Goal: Task Accomplishment & Management: Complete application form

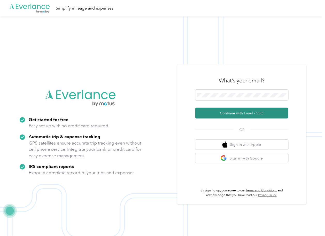
click at [211, 112] on button "Continue with Email / SSO" at bounding box center [241, 113] width 93 height 11
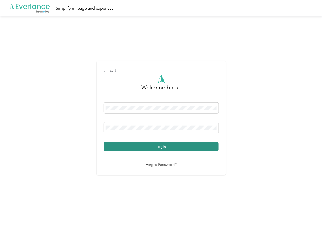
click at [118, 147] on button "Login" at bounding box center [161, 146] width 115 height 9
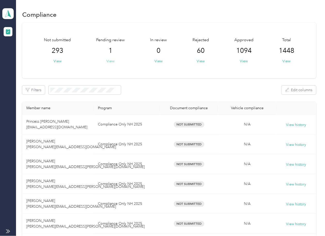
click at [113, 62] on button "View" at bounding box center [111, 61] width 8 height 5
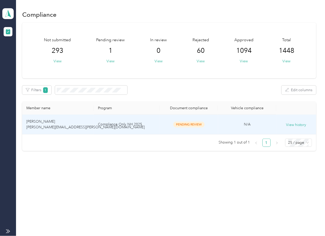
click at [49, 126] on span "[PERSON_NAME] [PERSON_NAME][EMAIL_ADDRESS][PERSON_NAME][DOMAIN_NAME]" at bounding box center [85, 124] width 118 height 10
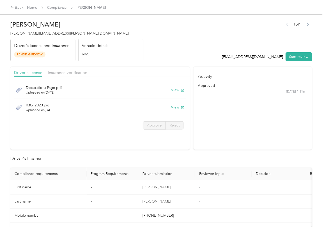
click at [174, 90] on button "View" at bounding box center [177, 89] width 13 height 5
click at [173, 107] on button "View" at bounding box center [177, 107] width 13 height 5
drag, startPoint x: 134, startPoint y: 72, endPoint x: 114, endPoint y: 72, distance: 19.9
click at [134, 72] on div "Driver's license Insurance verification" at bounding box center [99, 72] width 179 height 10
click at [77, 72] on span "Insurance verification" at bounding box center [67, 72] width 39 height 5
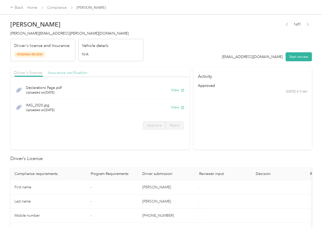
click at [63, 72] on span "Insurance verification" at bounding box center [67, 72] width 39 height 5
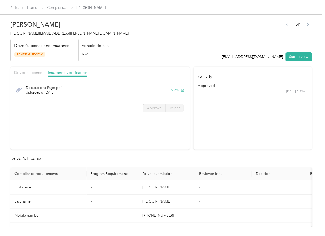
click at [174, 91] on button "View" at bounding box center [177, 89] width 13 height 5
click at [41, 74] on span "Driver's license" at bounding box center [28, 72] width 28 height 5
click at [30, 73] on span "Driver's license" at bounding box center [28, 72] width 28 height 5
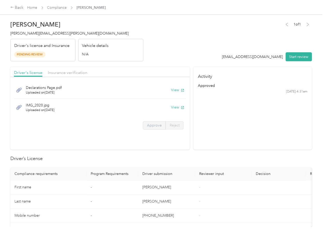
click at [152, 123] on label "Approve" at bounding box center [154, 126] width 23 height 8
click at [151, 124] on span "Approve" at bounding box center [154, 125] width 15 height 4
click at [147, 126] on span "Approve" at bounding box center [154, 125] width 15 height 4
click at [150, 127] on span "Approve" at bounding box center [154, 125] width 15 height 4
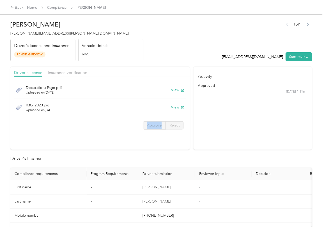
click at [150, 127] on span "Approve" at bounding box center [154, 125] width 15 height 4
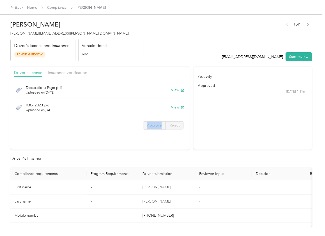
click at [150, 127] on span "Approve" at bounding box center [154, 125] width 15 height 4
click at [148, 133] on div "Declarations Page.pdf Uploaded on [DATE] View IMG_2020.jpg Uploaded on [DATE] V…" at bounding box center [99, 107] width 179 height 54
click at [148, 125] on span "Approve" at bounding box center [154, 125] width 15 height 4
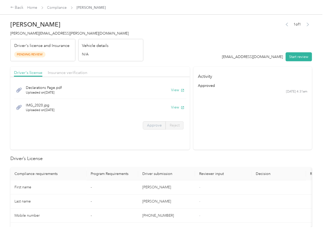
click at [148, 125] on span "Approve" at bounding box center [154, 125] width 15 height 4
click at [290, 60] on button "Start review" at bounding box center [298, 56] width 26 height 9
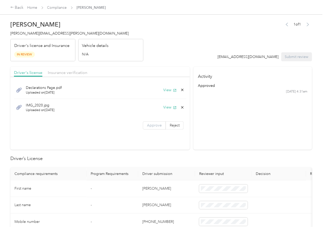
click at [153, 124] on span "Approve" at bounding box center [154, 125] width 15 height 4
click at [63, 73] on span "Insurance verification" at bounding box center [67, 72] width 39 height 5
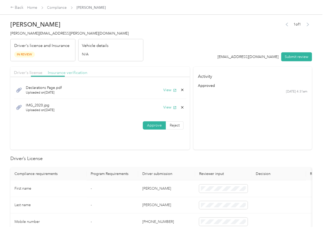
click at [64, 72] on span "Insurance verification" at bounding box center [67, 72] width 39 height 5
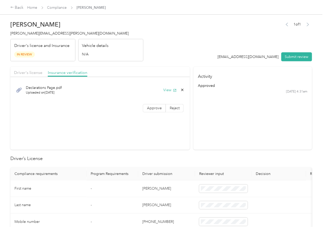
drag, startPoint x: 150, startPoint y: 108, endPoint x: 170, endPoint y: 130, distance: 29.9
click at [150, 107] on span "Approve" at bounding box center [154, 108] width 15 height 4
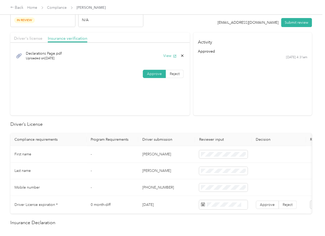
scroll to position [69, 0]
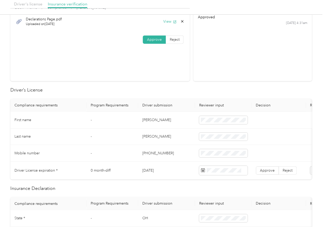
click at [142, 123] on td "[PERSON_NAME]" at bounding box center [166, 120] width 57 height 17
copy td "[PERSON_NAME]"
click at [148, 170] on td "[DATE]" at bounding box center [166, 171] width 57 height 18
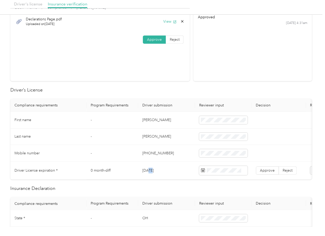
click at [148, 170] on td "[DATE]" at bounding box center [166, 171] width 57 height 18
click at [148, 171] on td "[DATE]" at bounding box center [166, 171] width 57 height 18
copy td "[DATE]"
drag, startPoint x: 173, startPoint y: 96, endPoint x: 271, endPoint y: 166, distance: 120.4
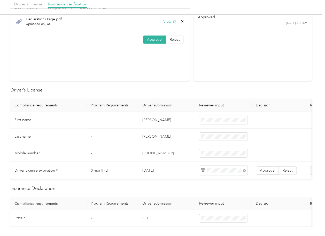
click at [272, 170] on span "Approve" at bounding box center [267, 171] width 15 height 4
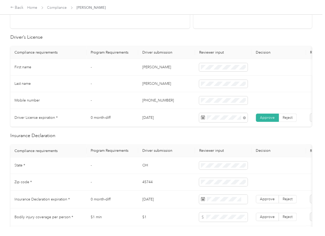
scroll to position [172, 0]
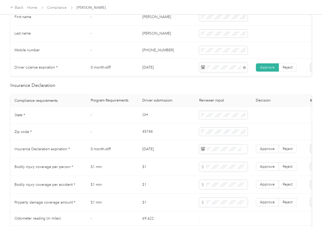
click at [143, 122] on td "OH" at bounding box center [166, 115] width 57 height 17
copy td "OH"
click at [158, 128] on td "45744" at bounding box center [166, 132] width 57 height 17
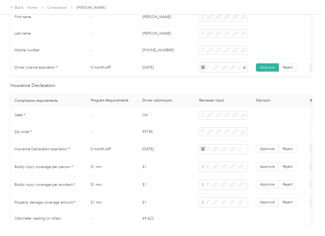
click at [158, 128] on td "45744" at bounding box center [166, 132] width 57 height 17
copy td "45744"
click at [111, 155] on td "0 month-diff" at bounding box center [112, 150] width 52 height 18
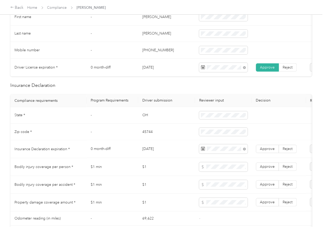
click at [174, 156] on td "[DATE]" at bounding box center [166, 150] width 57 height 18
click at [271, 151] on span "Approve" at bounding box center [267, 149] width 15 height 4
click at [149, 141] on td "45744" at bounding box center [166, 132] width 57 height 17
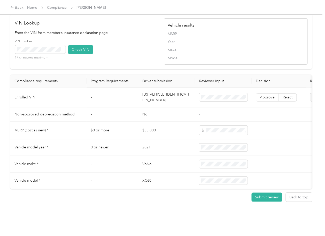
scroll to position [434, 0]
click at [156, 89] on td "[US_VEHICLE_IDENTIFICATION_NUMBER]" at bounding box center [166, 98] width 57 height 20
copy td "[US_VEHICLE_IDENTIFICATION_NUMBER]"
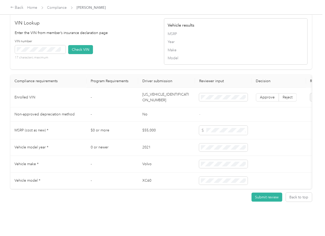
click at [135, 40] on div "VIN number 17 characters maximum Check VIN" at bounding box center [86, 51] width 143 height 25
click at [85, 45] on button "Check VIN" at bounding box center [80, 49] width 25 height 9
click at [259, 93] on label "Approve" at bounding box center [267, 97] width 23 height 8
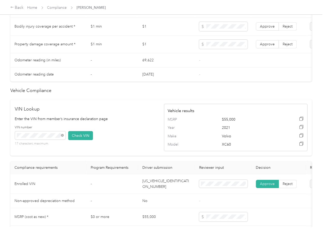
scroll to position [261, 0]
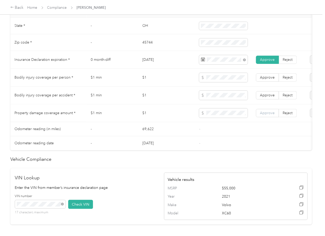
drag, startPoint x: 273, startPoint y: 117, endPoint x: 271, endPoint y: 114, distance: 3.2
click at [273, 115] on span "Approve" at bounding box center [267, 113] width 15 height 4
click at [270, 98] on span "Approve" at bounding box center [267, 95] width 15 height 4
click at [270, 80] on span "Approve" at bounding box center [267, 77] width 15 height 4
click at [265, 115] on span "Approve" at bounding box center [267, 113] width 15 height 4
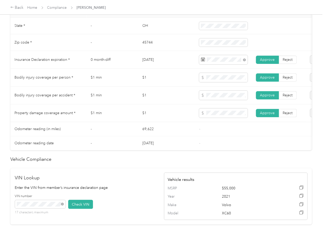
drag, startPoint x: 187, startPoint y: 152, endPoint x: 134, endPoint y: 150, distance: 52.7
click at [186, 151] on td "[DATE]" at bounding box center [166, 144] width 57 height 14
click at [155, 114] on td "$1" at bounding box center [166, 114] width 57 height 18
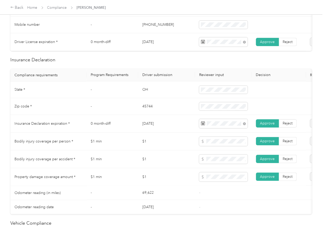
scroll to position [0, 0]
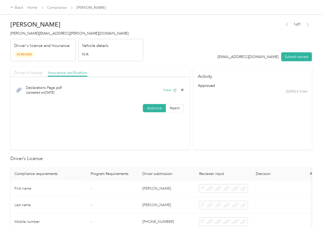
click at [36, 74] on span "Driver's license" at bounding box center [28, 72] width 28 height 5
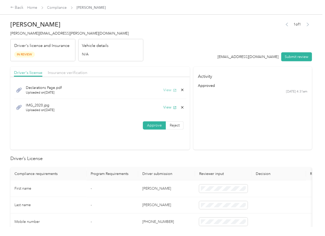
click at [165, 92] on button "View" at bounding box center [169, 89] width 13 height 5
click at [180, 89] on icon at bounding box center [182, 90] width 4 height 4
click at [168, 94] on button "Yes" at bounding box center [168, 94] width 10 height 8
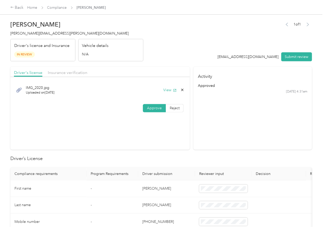
drag, startPoint x: 294, startPoint y: 53, endPoint x: 286, endPoint y: 56, distance: 8.9
click at [294, 53] on button "Submit review" at bounding box center [296, 56] width 31 height 9
click at [44, 32] on span "[PERSON_NAME][EMAIL_ADDRESS][PERSON_NAME][DOMAIN_NAME]" at bounding box center [69, 33] width 118 height 4
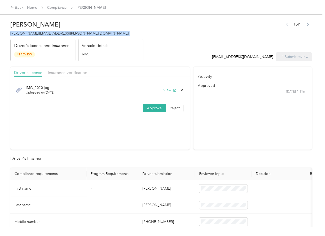
click at [44, 32] on span "[PERSON_NAME][EMAIL_ADDRESS][PERSON_NAME][DOMAIN_NAME]" at bounding box center [69, 33] width 118 height 4
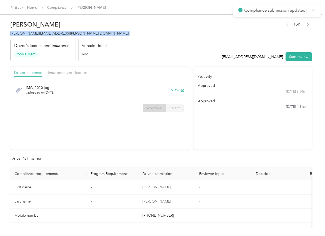
copy span "[PERSON_NAME][EMAIL_ADDRESS][PERSON_NAME][DOMAIN_NAME]"
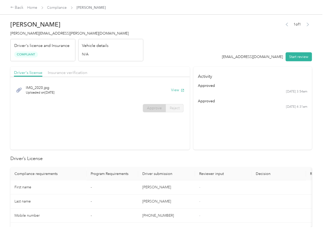
drag, startPoint x: 261, startPoint y: 128, endPoint x: 254, endPoint y: 127, distance: 6.5
click at [261, 128] on section "Activity approved [DATE] 3:54am approved [DATE] 4:31am" at bounding box center [252, 108] width 118 height 83
click at [55, 7] on link "Compliance" at bounding box center [57, 7] width 20 height 4
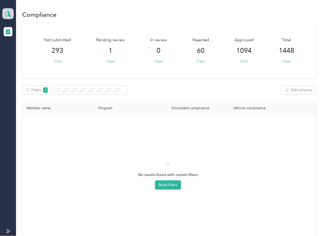
click at [5, 12] on icon at bounding box center [8, 13] width 8 height 7
click at [24, 54] on div "Log out" at bounding box center [17, 53] width 20 height 5
